Goal: Use online tool/utility: Use online tool/utility

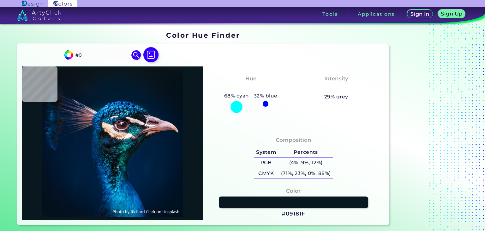
type input "#"
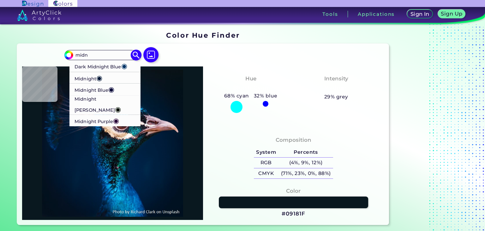
type input "midn"
click at [106, 78] on li "Midnight ◉" at bounding box center [104, 78] width 71 height 12
type input "#011635"
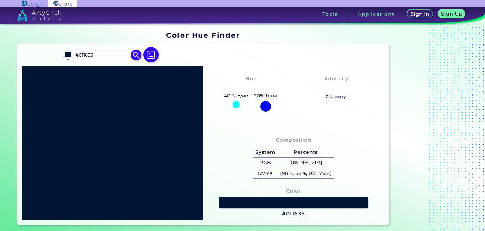
click at [115, 58] on input "#011635" at bounding box center [102, 55] width 59 height 9
type input "#"
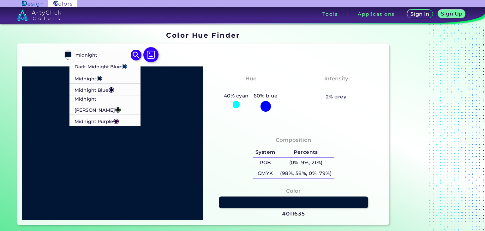
type input "midnight"
click at [102, 115] on p "Midnight Purple ◉" at bounding box center [97, 121] width 44 height 12
type input "#280137"
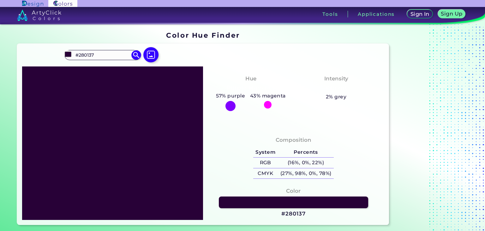
click at [290, 212] on h3 "#280137" at bounding box center [294, 214] width 24 height 8
